Goal: Task Accomplishment & Management: Manage account settings

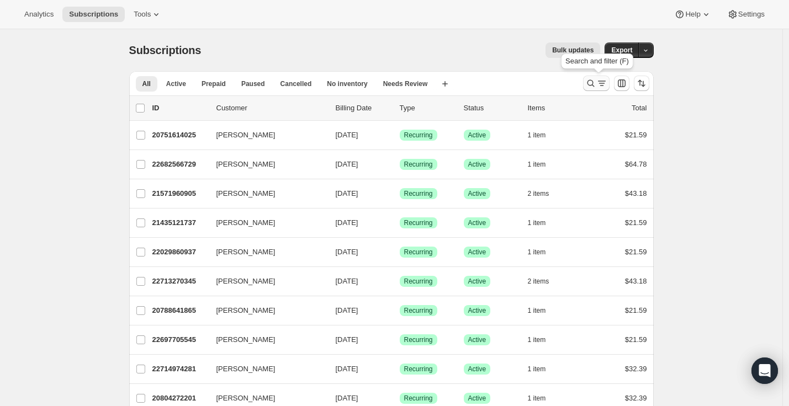
click at [598, 83] on icon "Search and filter results" at bounding box center [601, 83] width 11 height 11
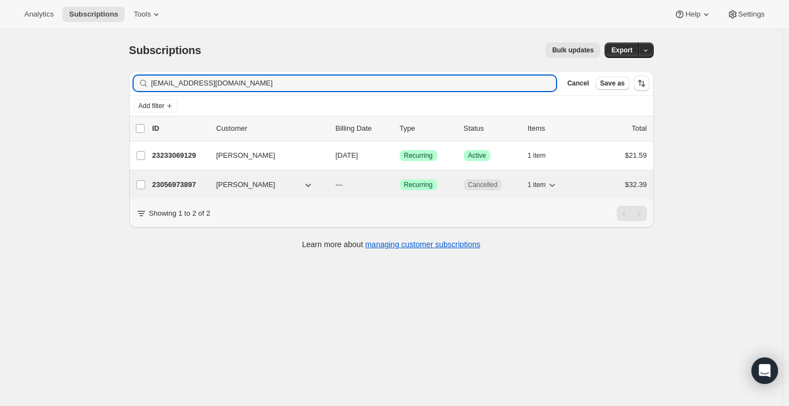
type input "[EMAIL_ADDRESS][DOMAIN_NAME]"
click at [402, 185] on div "23056973897 [PERSON_NAME] --- Success Recurring Cancelled 1 item $32.39" at bounding box center [399, 184] width 495 height 15
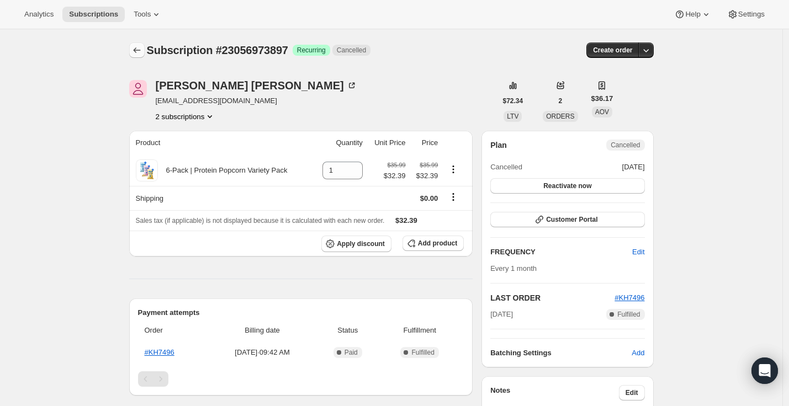
click at [137, 52] on icon "Subscriptions" at bounding box center [136, 50] width 11 height 11
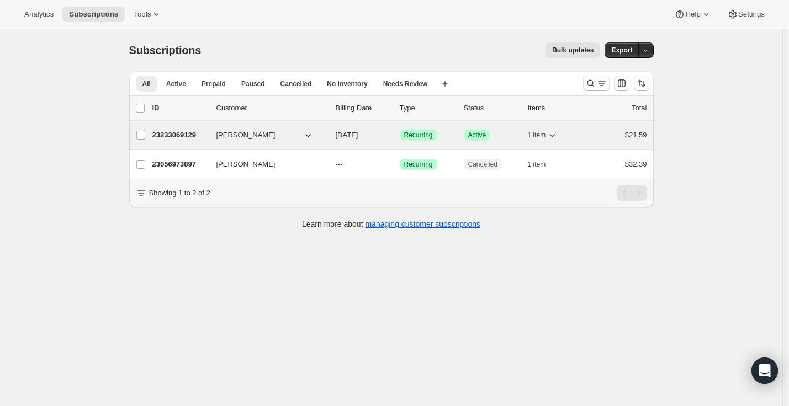
click at [289, 137] on button "[PERSON_NAME]" at bounding box center [265, 135] width 110 height 18
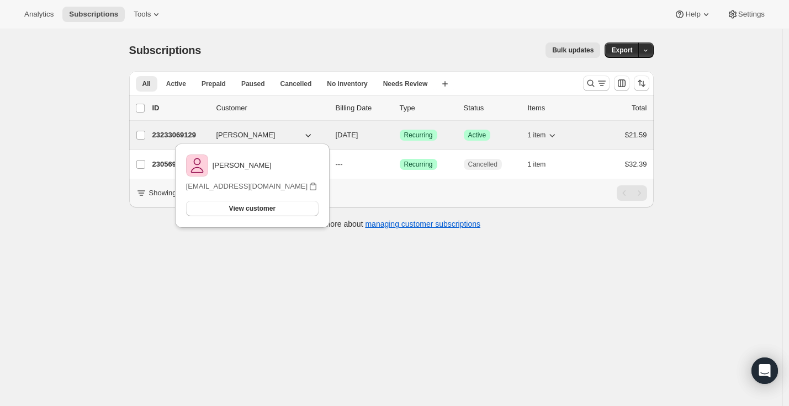
click at [268, 136] on span "[PERSON_NAME]" at bounding box center [245, 135] width 59 height 11
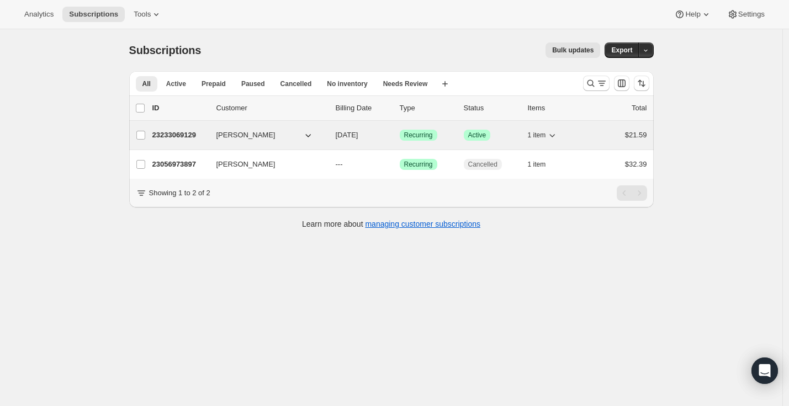
click at [263, 135] on span "[PERSON_NAME]" at bounding box center [245, 135] width 59 height 11
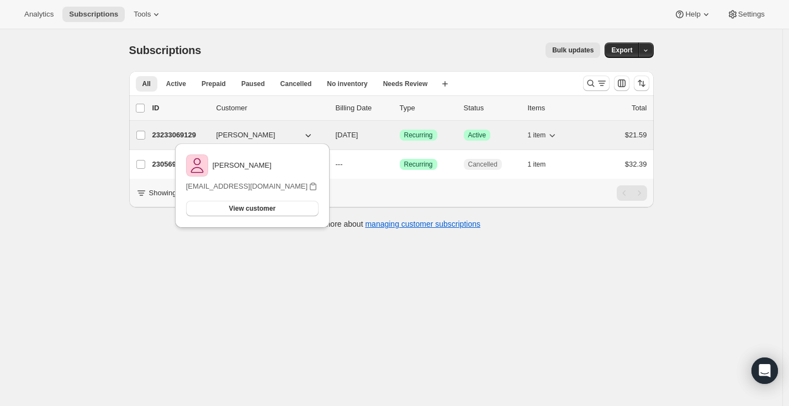
click at [331, 130] on div "23233069129 [PERSON_NAME] [DATE] Success Recurring Success Active 1 item $21.59" at bounding box center [399, 135] width 495 height 15
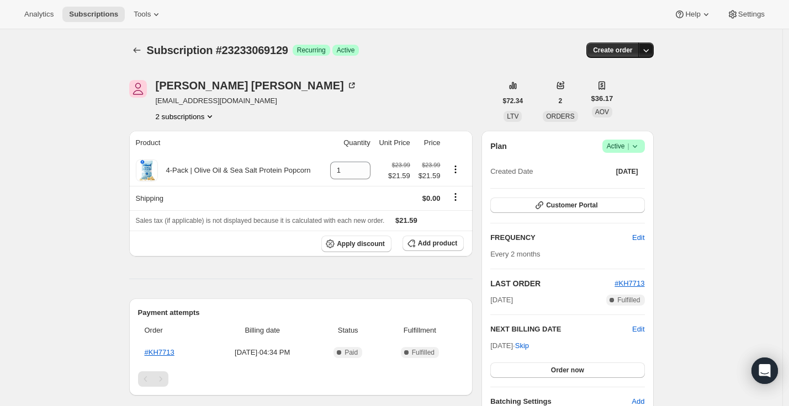
click at [647, 51] on icon "button" at bounding box center [645, 50] width 11 height 11
click at [449, 43] on div "Subscription #23233069129 Success Recurring Success Active" at bounding box center [307, 50] width 320 height 15
click at [628, 148] on span "Active |" at bounding box center [624, 146] width 34 height 11
click at [628, 188] on span "Cancel subscription" at bounding box center [623, 187] width 62 height 8
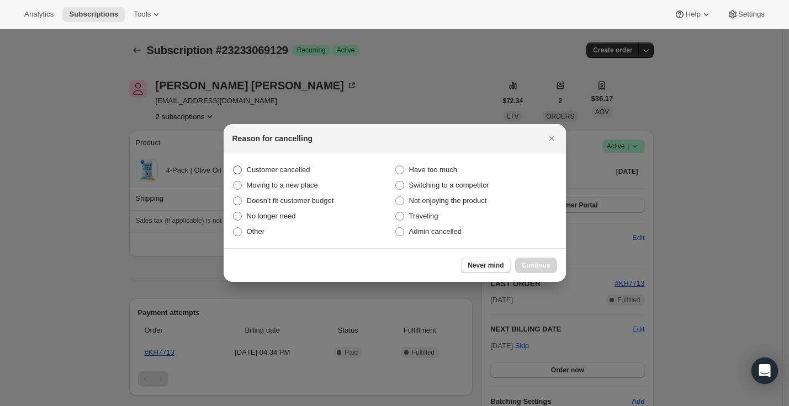
click at [287, 171] on span "Customer cancelled" at bounding box center [278, 170] width 63 height 8
click at [233, 166] on input "Customer cancelled" at bounding box center [233, 166] width 1 height 1
radio input "true"
click at [533, 262] on span "Continue" at bounding box center [536, 265] width 29 height 9
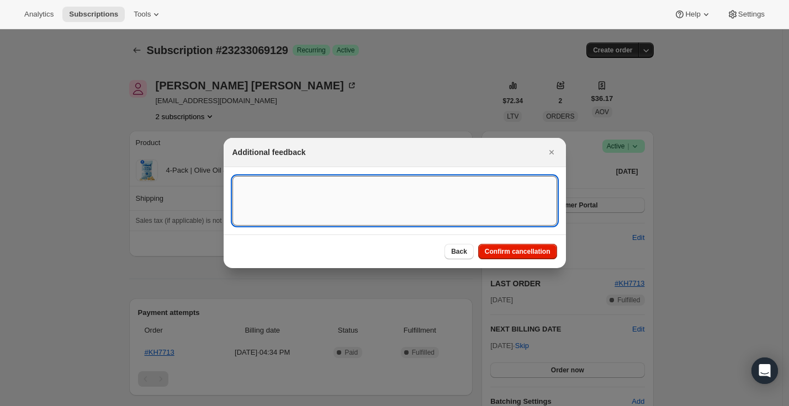
click at [488, 202] on textarea ":rff:" at bounding box center [394, 201] width 325 height 50
type textarea "customer asked to cancel"
click at [524, 251] on span "Confirm cancellation" at bounding box center [518, 251] width 66 height 9
